Goal: Find specific page/section: Find specific page/section

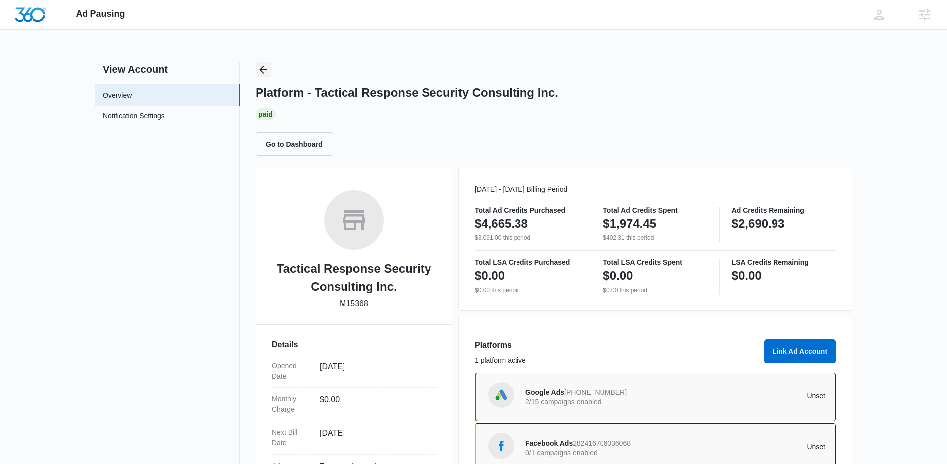
click at [261, 63] on button "Back" at bounding box center [264, 70] width 16 height 16
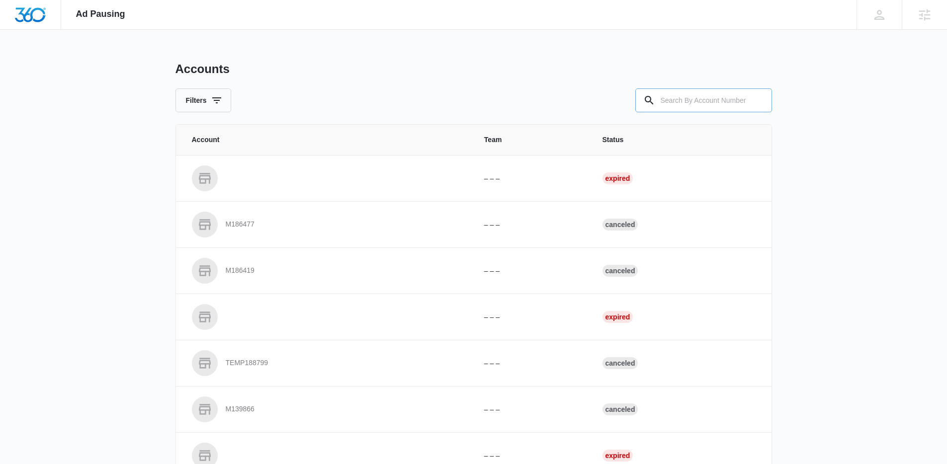
click at [699, 101] on input "text" at bounding box center [703, 101] width 137 height 24
paste input "M332034"
type input "M332034"
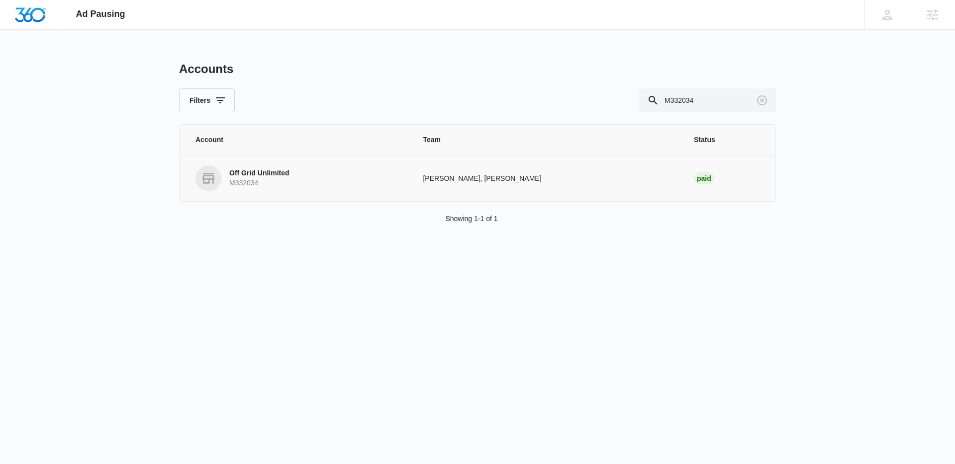
click at [262, 178] on p "Off Grid Unlimited" at bounding box center [259, 174] width 60 height 10
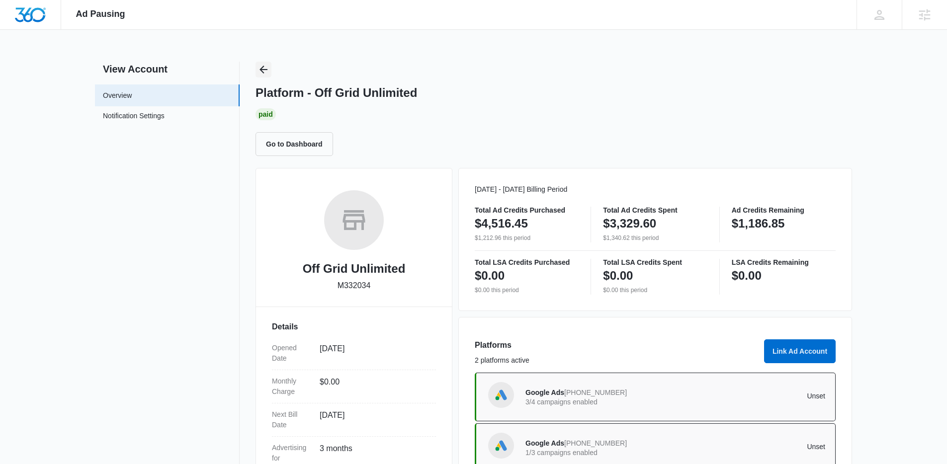
click at [269, 64] on icon "Back" at bounding box center [264, 70] width 12 height 12
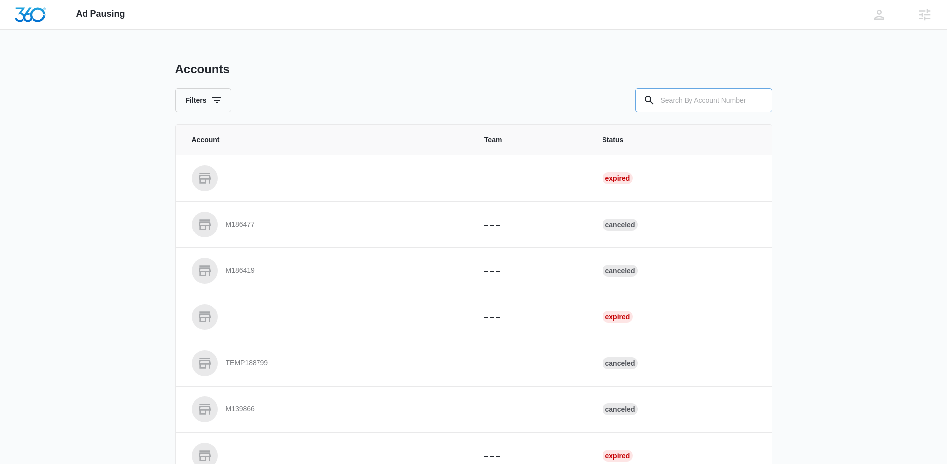
click at [731, 107] on input "text" at bounding box center [703, 101] width 137 height 24
paste input "M330478"
type input "M330478"
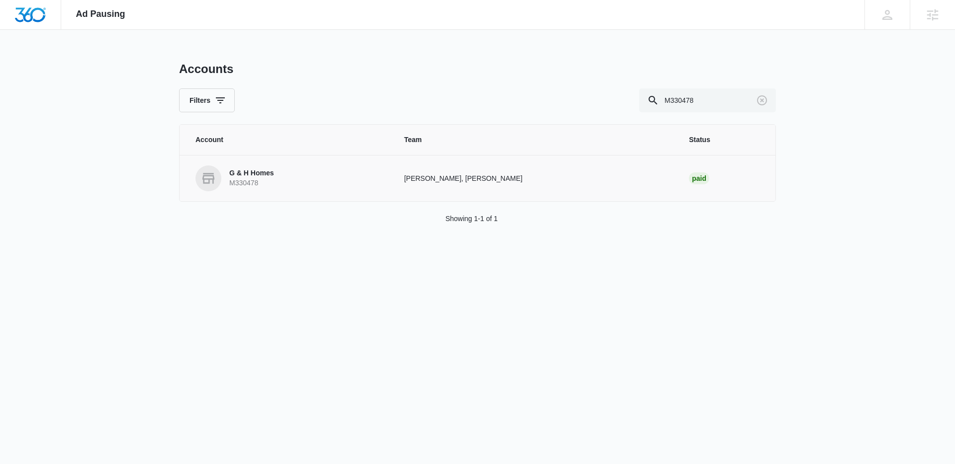
click at [278, 177] on link "G & H Homes M330478" at bounding box center [287, 179] width 184 height 26
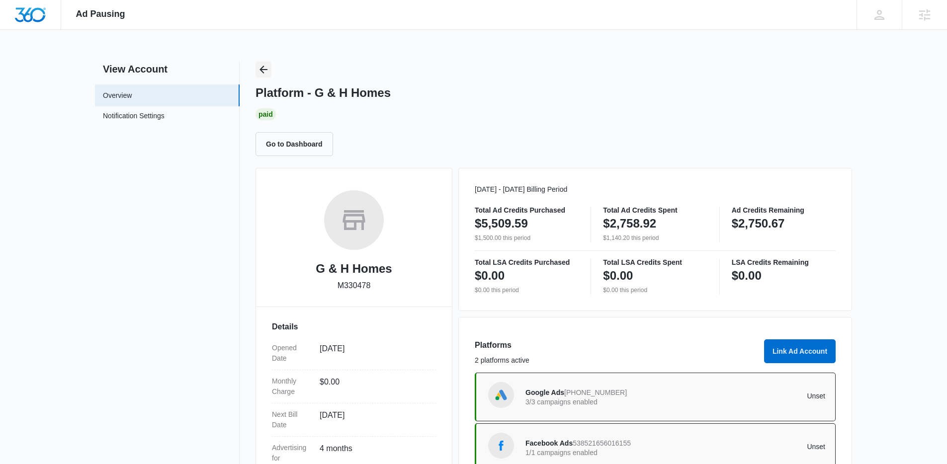
drag, startPoint x: 264, startPoint y: 81, endPoint x: 264, endPoint y: 66, distance: 14.9
click at [264, 80] on div "Platform - G & H Homes Paid Go to Dashboard" at bounding box center [554, 109] width 597 height 94
click at [264, 66] on icon "Back" at bounding box center [264, 70] width 12 height 12
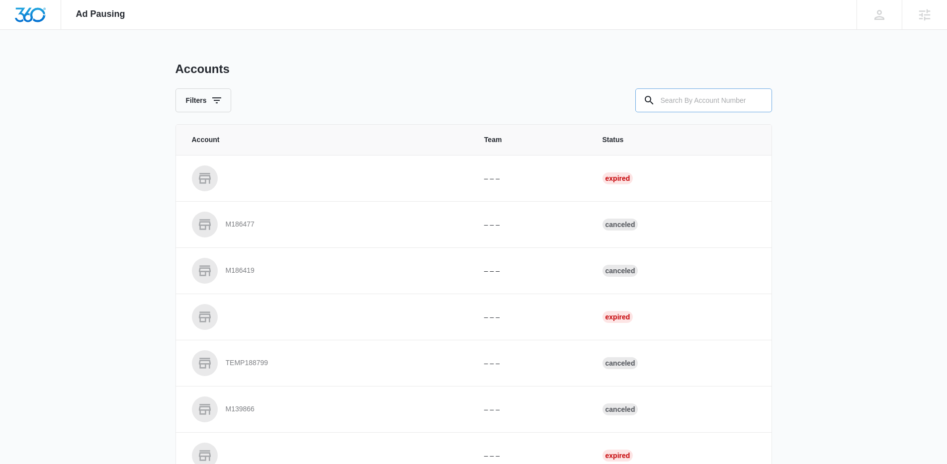
click at [735, 97] on input "text" at bounding box center [703, 101] width 137 height 24
paste input "M163434"
type input "M163434"
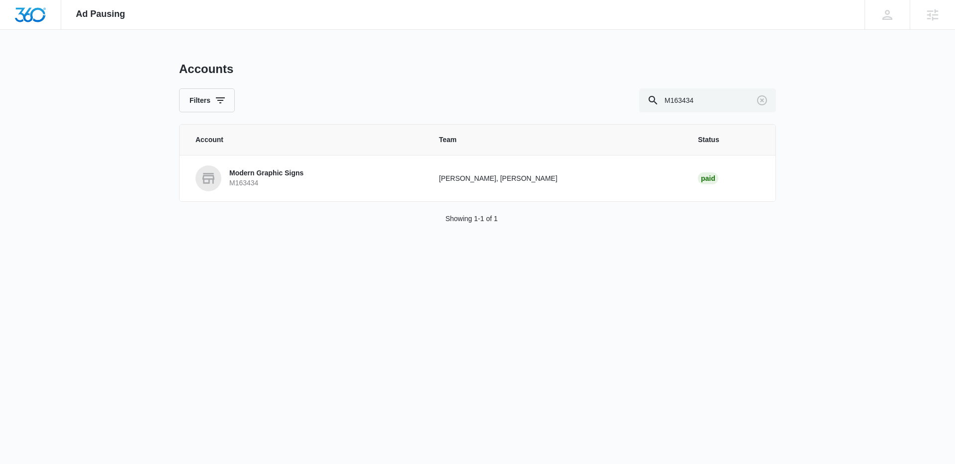
click at [288, 182] on p "M163434" at bounding box center [266, 184] width 74 height 10
